Goal: Share content: Share content

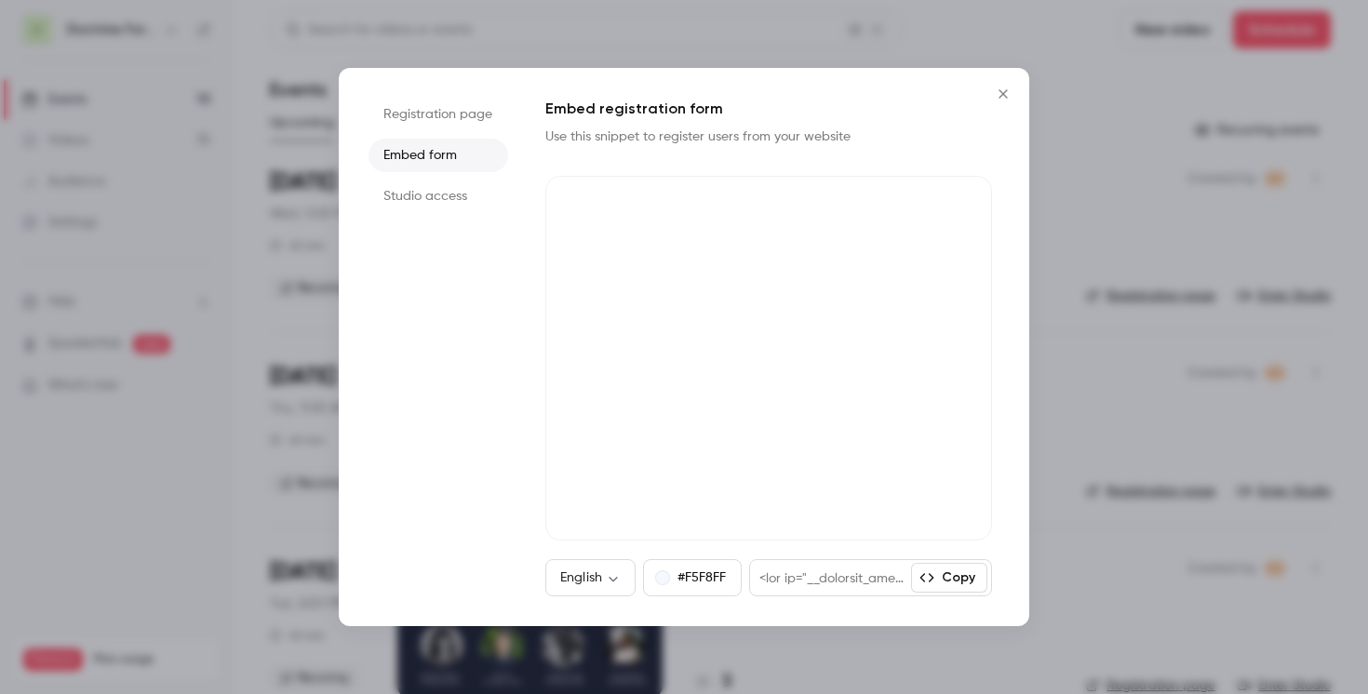
scroll to position [288, 0]
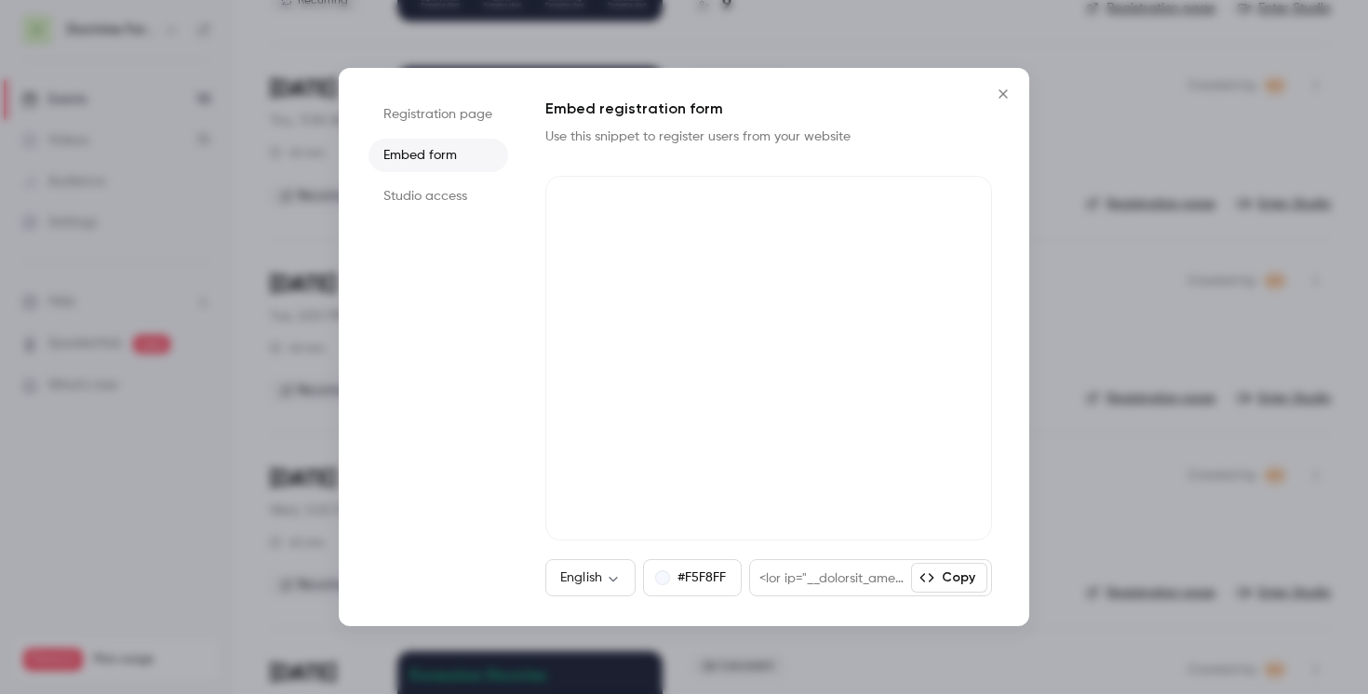
click at [1004, 95] on icon "Close" at bounding box center [1003, 93] width 8 height 8
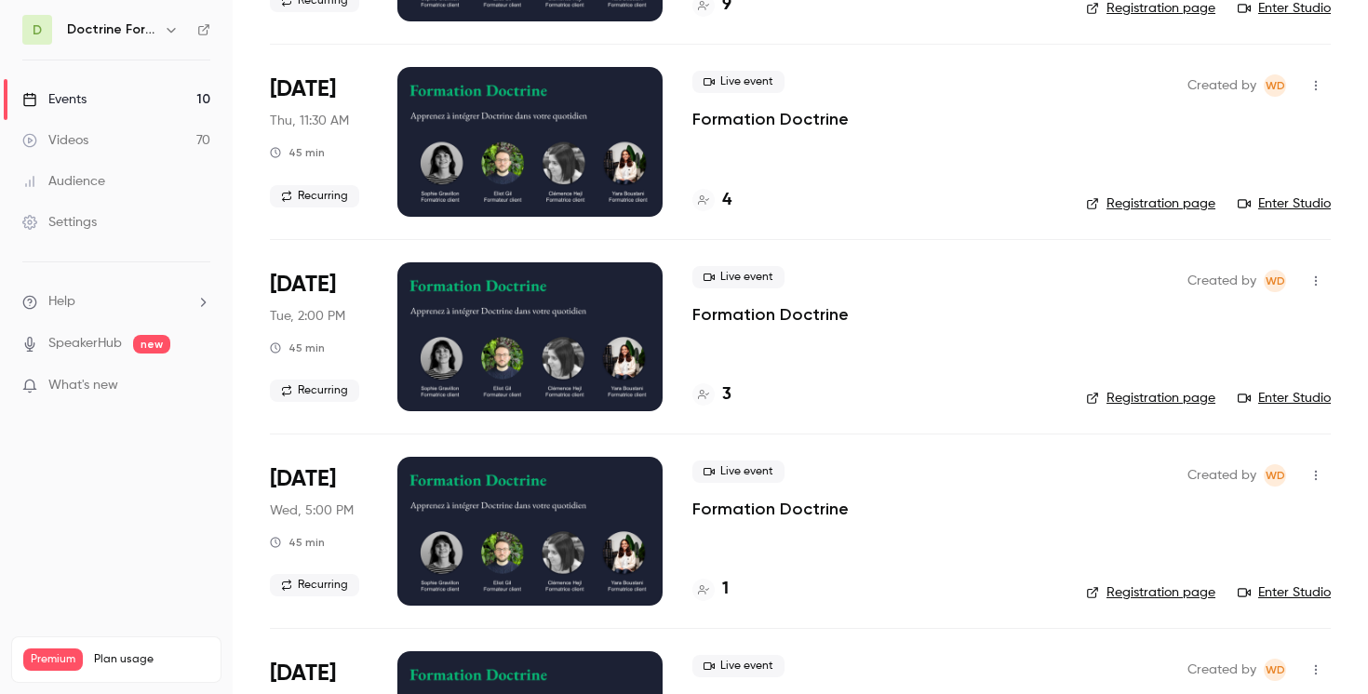
click at [149, 20] on h6 "Doctrine Formation Corporate" at bounding box center [111, 29] width 89 height 19
click at [152, 26] on h6 "Doctrine Formation Corporate" at bounding box center [111, 29] width 89 height 19
click at [168, 27] on icon "button" at bounding box center [171, 29] width 15 height 15
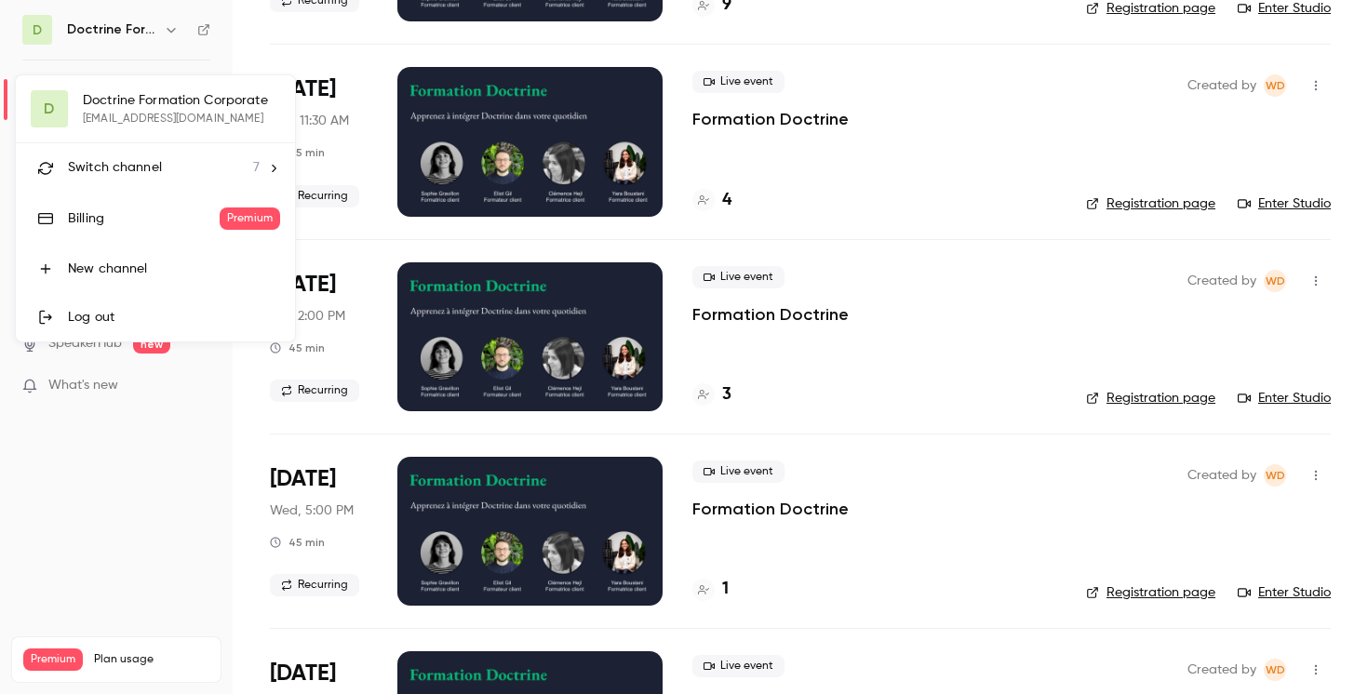
click at [152, 160] on span "Switch channel" at bounding box center [115, 168] width 94 height 20
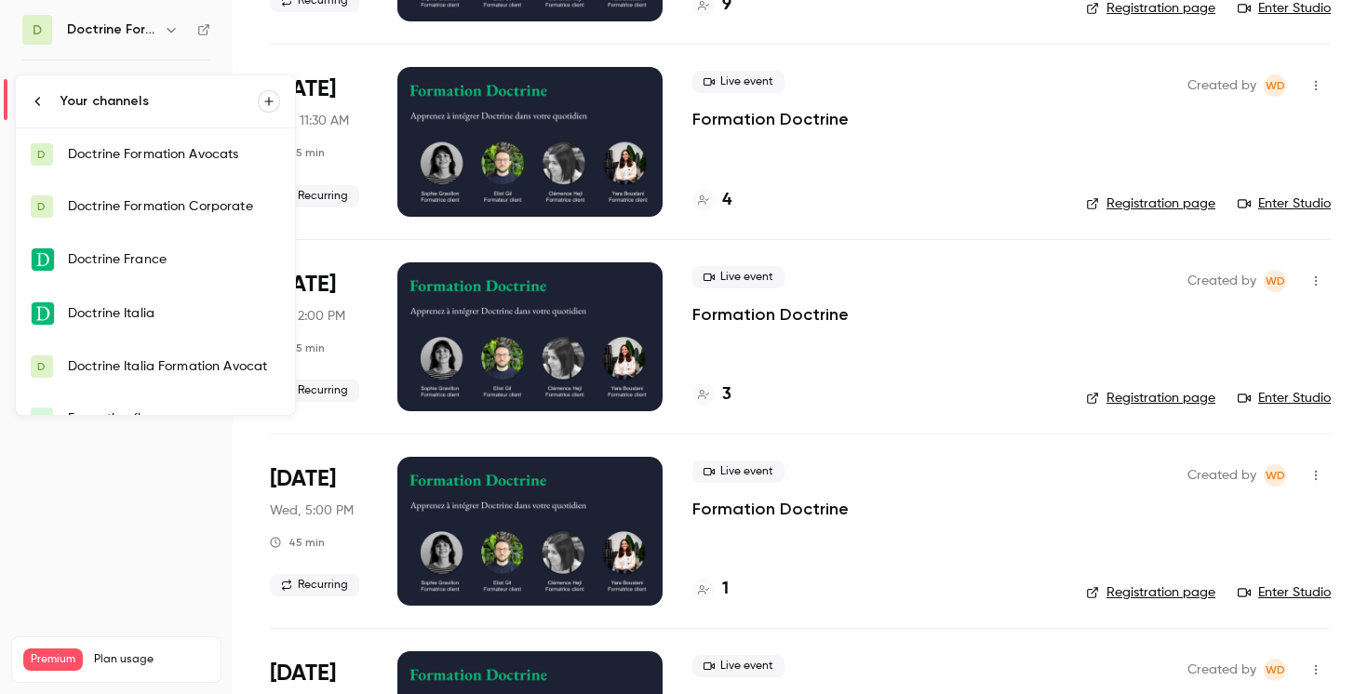
click at [172, 159] on div "Doctrine Formation Avocats" at bounding box center [174, 154] width 212 height 19
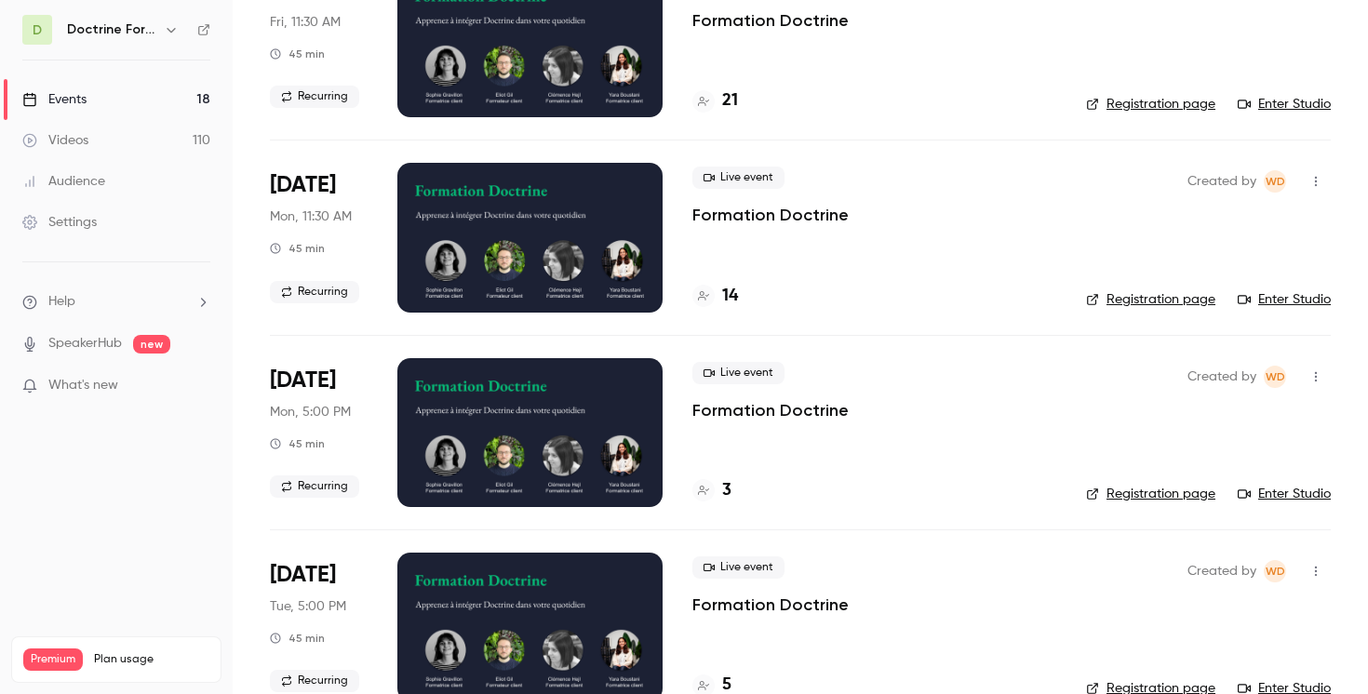
scroll to position [213, 0]
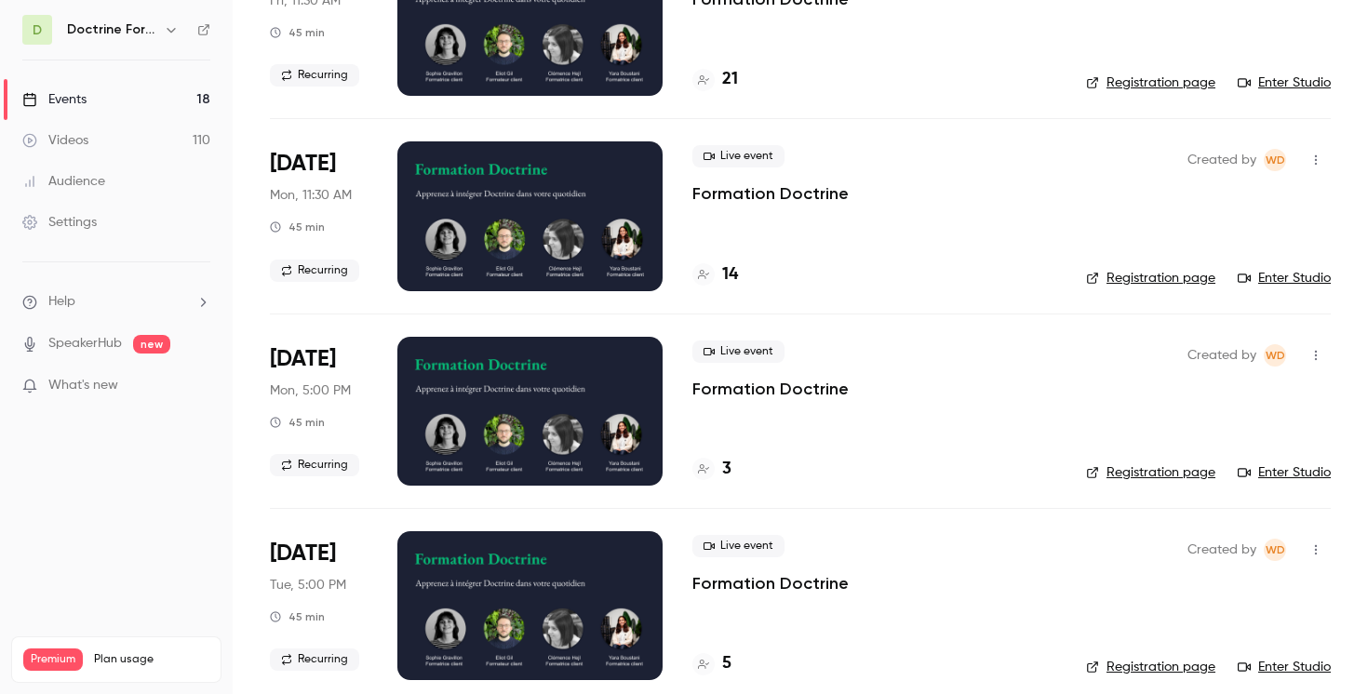
click at [1318, 342] on button "button" at bounding box center [1316, 356] width 30 height 30
click at [1208, 394] on div "Share" at bounding box center [1244, 403] width 141 height 19
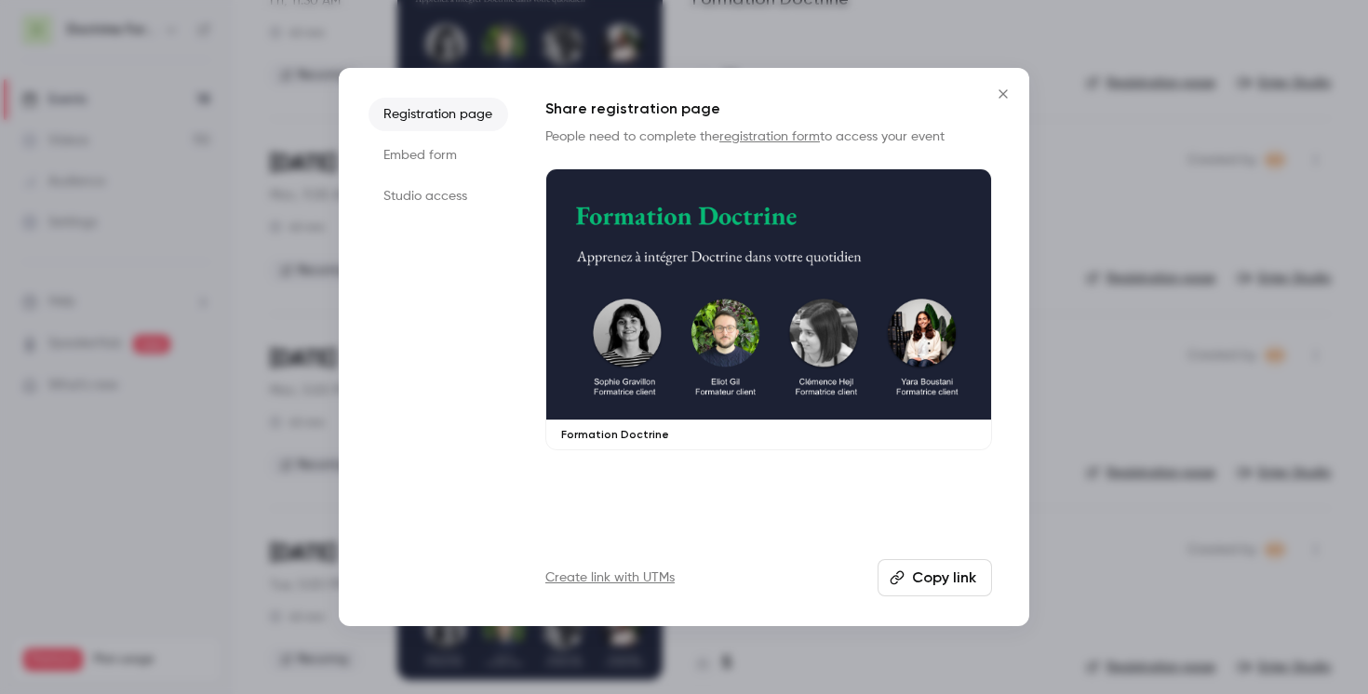
click at [440, 143] on li "Embed form" at bounding box center [439, 156] width 140 height 34
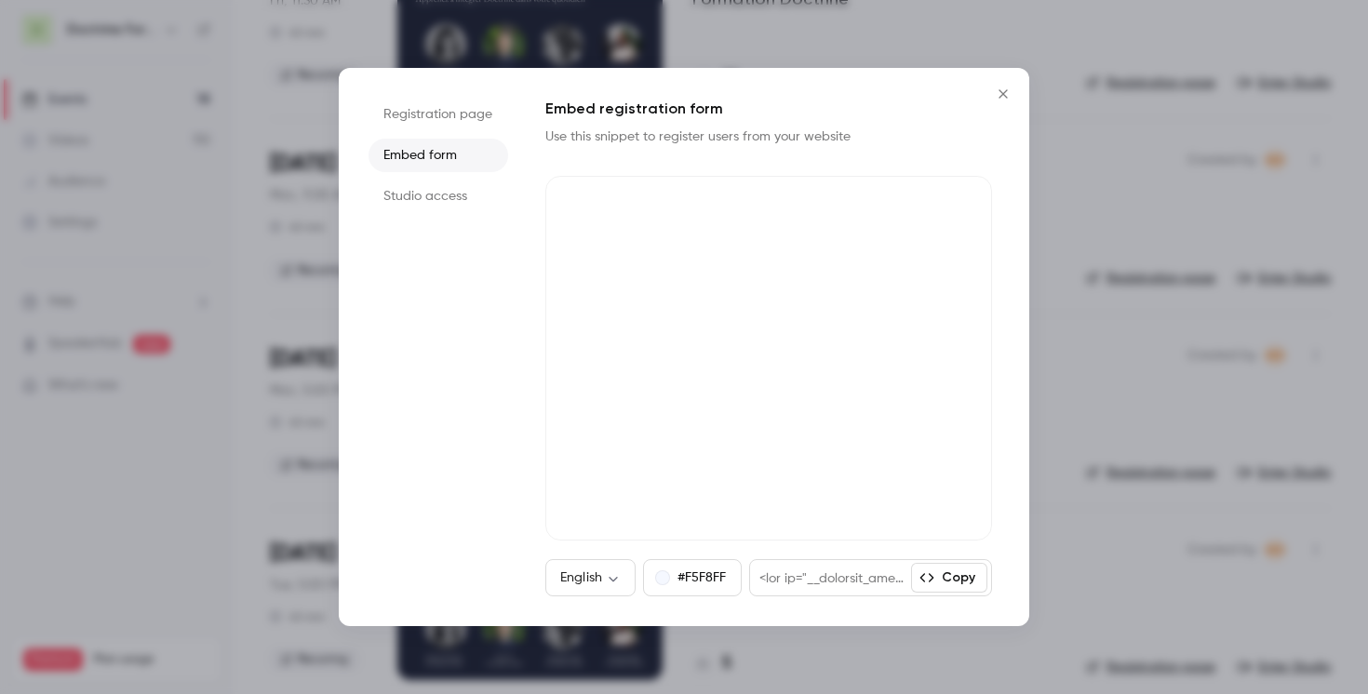
click at [1005, 80] on button "Close" at bounding box center [1003, 93] width 37 height 37
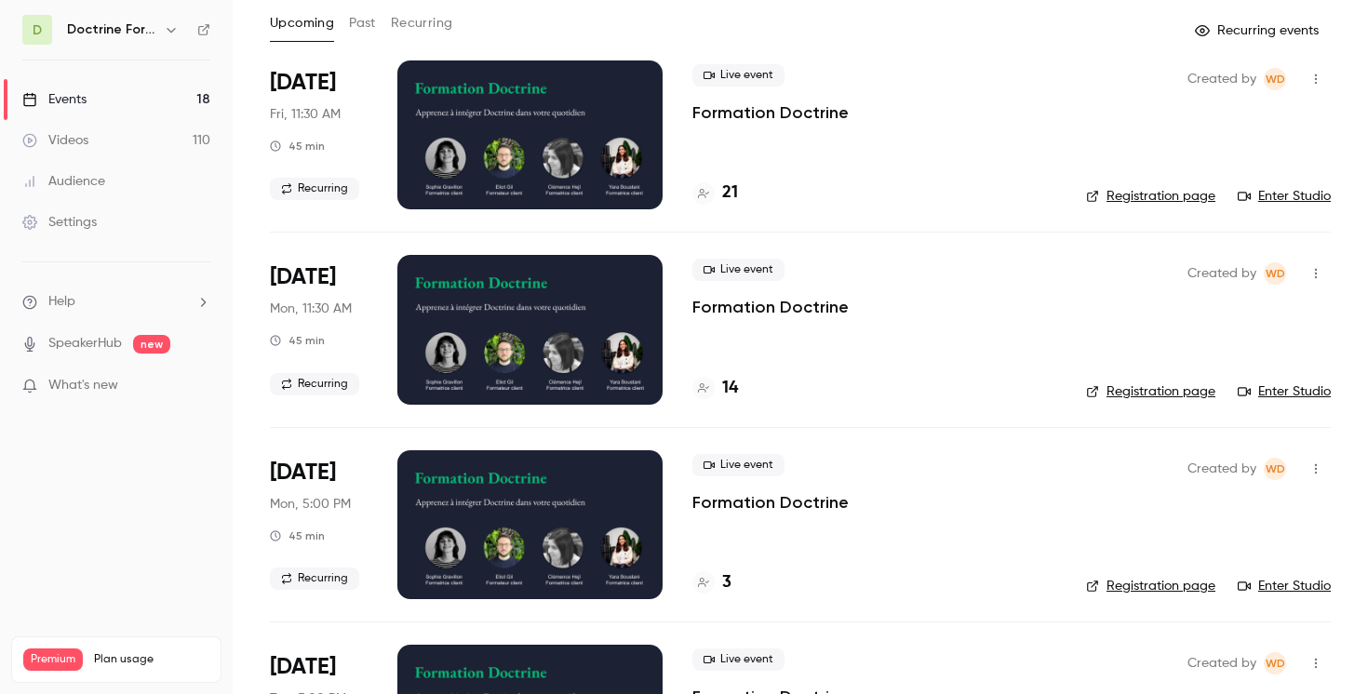
scroll to position [168, 0]
